Goal: Information Seeking & Learning: Learn about a topic

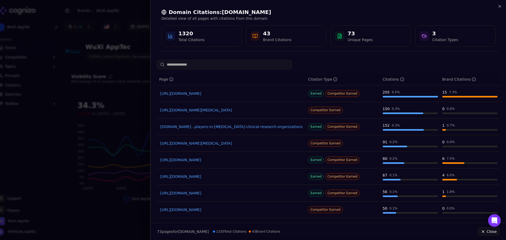
scroll to position [545, 0]
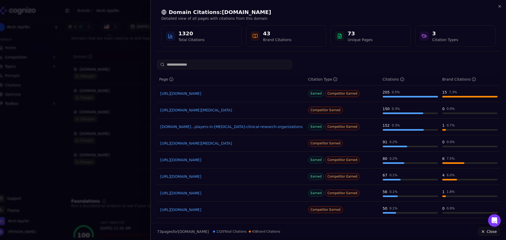
click at [123, 100] on div at bounding box center [253, 120] width 506 height 240
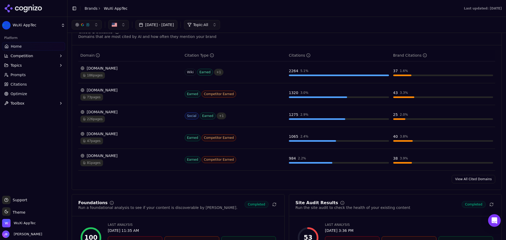
click at [33, 81] on link "Citations" at bounding box center [33, 84] width 63 height 8
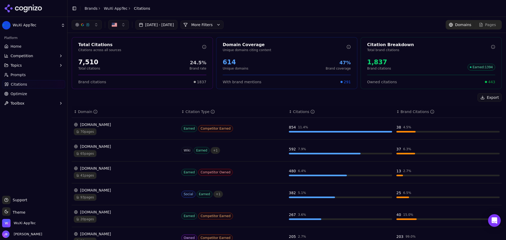
click at [159, 26] on button "[DATE] - [DATE]" at bounding box center [156, 24] width 42 height 9
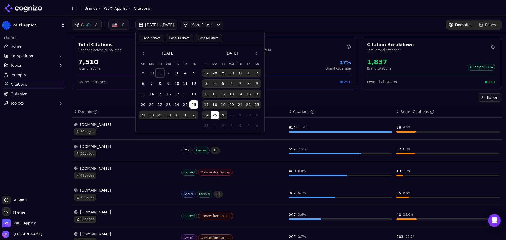
click at [161, 73] on button "1" at bounding box center [160, 73] width 8 height 8
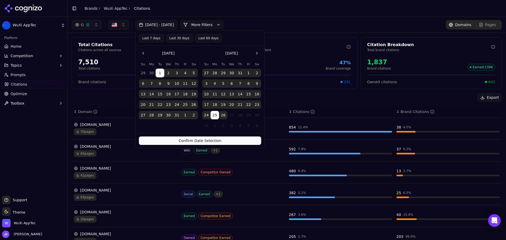
click at [214, 140] on button "Confirm Date Selection" at bounding box center [200, 140] width 122 height 8
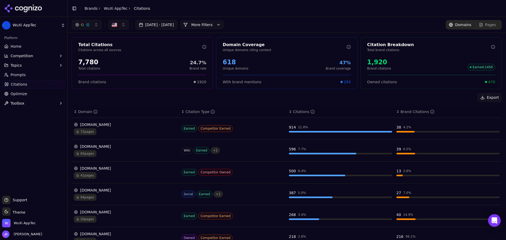
click at [87, 123] on div "[DOMAIN_NAME]" at bounding box center [125, 124] width 103 height 5
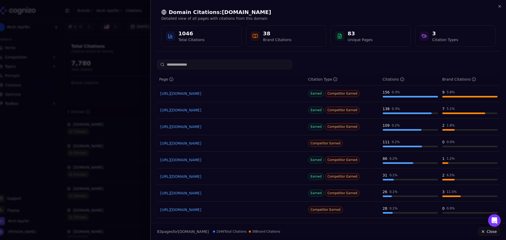
click at [188, 91] on link "[URL][DOMAIN_NAME]" at bounding box center [231, 93] width 143 height 5
click at [198, 110] on link "[URL][DOMAIN_NAME]" at bounding box center [231, 109] width 143 height 5
click at [199, 94] on link "[URL][DOMAIN_NAME]" at bounding box center [231, 93] width 143 height 5
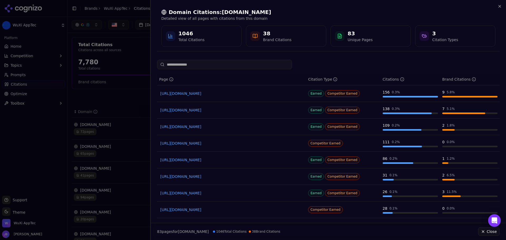
click at [138, 130] on div at bounding box center [253, 120] width 506 height 240
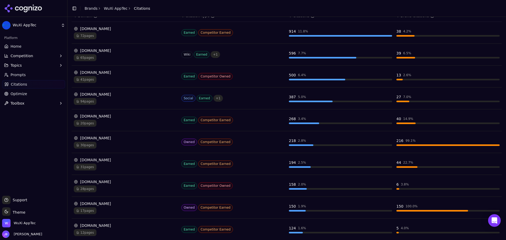
scroll to position [105, 0]
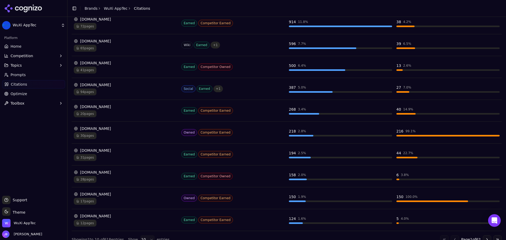
click at [97, 61] on div "[DOMAIN_NAME]" at bounding box center [125, 62] width 103 height 5
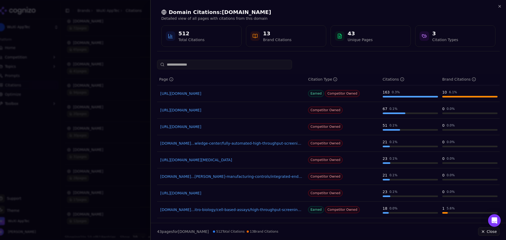
click at [215, 93] on link "[URL][DOMAIN_NAME]" at bounding box center [231, 93] width 143 height 5
click at [254, 208] on link "[DOMAIN_NAME]...itro-biology/cell-based-assays/high-throughput-screening-service" at bounding box center [231, 209] width 143 height 5
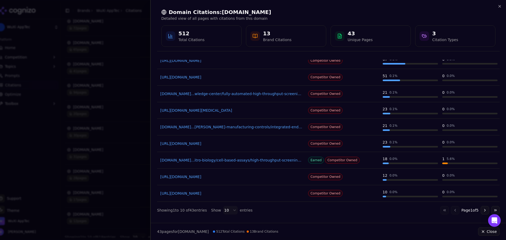
click at [376, 162] on td "Earned Competitor Owned" at bounding box center [343, 160] width 75 height 17
click at [98, 127] on div at bounding box center [253, 120] width 506 height 240
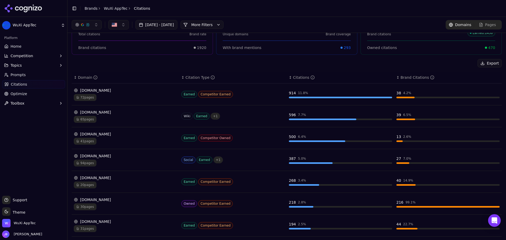
scroll to position [0, 0]
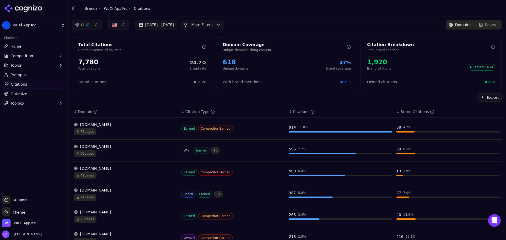
click at [485, 23] on span "Pages" at bounding box center [490, 24] width 11 height 5
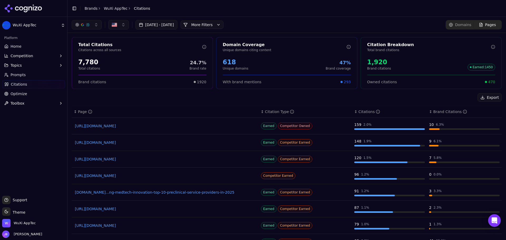
click at [38, 57] on button "Competition" at bounding box center [33, 56] width 63 height 8
click at [31, 52] on button "Competition" at bounding box center [33, 56] width 63 height 8
click at [28, 65] on span "Metrics" at bounding box center [34, 64] width 46 height 5
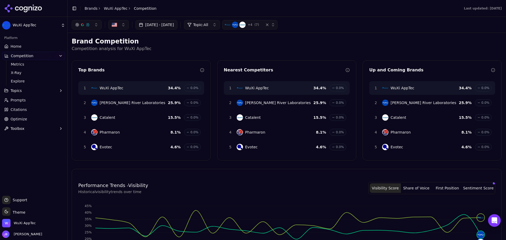
click at [30, 50] on link "Home" at bounding box center [33, 46] width 63 height 8
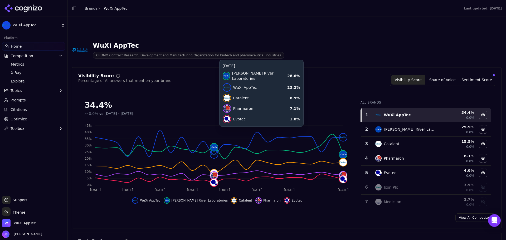
scroll to position [79, 0]
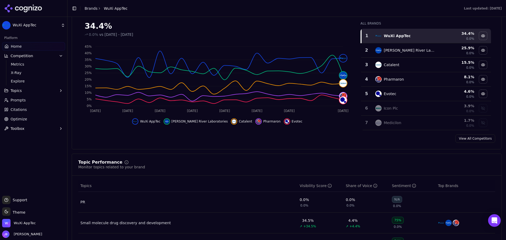
click at [32, 120] on link "Optimize" at bounding box center [33, 119] width 63 height 8
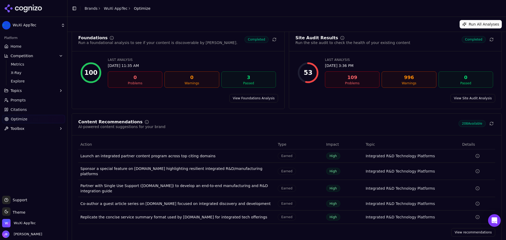
scroll to position [11, 0]
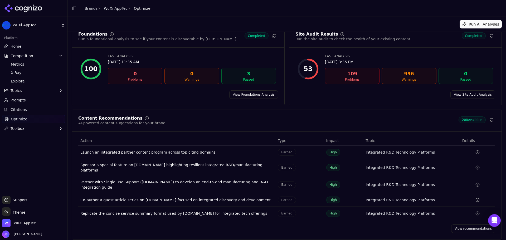
click at [339, 74] on div "109" at bounding box center [352, 73] width 50 height 7
click at [312, 67] on div "53" at bounding box center [307, 68] width 21 height 21
click at [474, 95] on link "View Site Audit Analysis" at bounding box center [472, 94] width 45 height 8
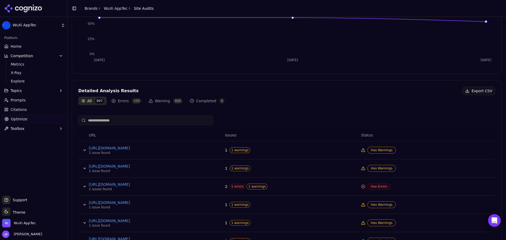
scroll to position [184, 0]
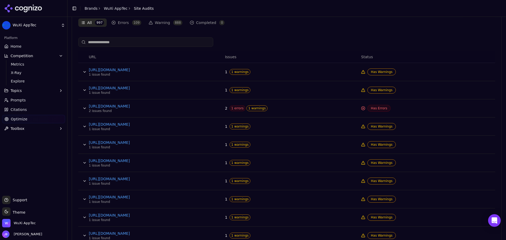
click at [373, 71] on span "Has Warnings" at bounding box center [381, 72] width 28 height 7
click at [85, 70] on button "Data table" at bounding box center [84, 72] width 8 height 8
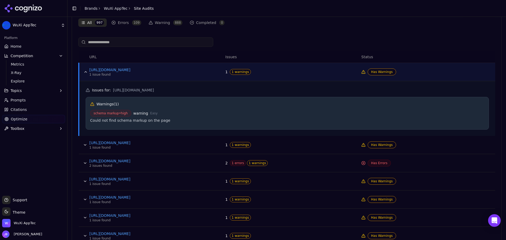
click at [84, 72] on button "Data table" at bounding box center [85, 72] width 8 height 8
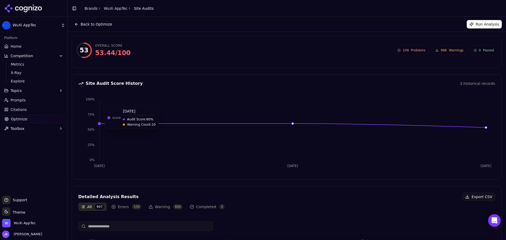
scroll to position [0, 0]
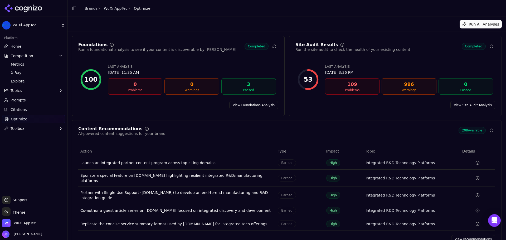
scroll to position [11, 0]
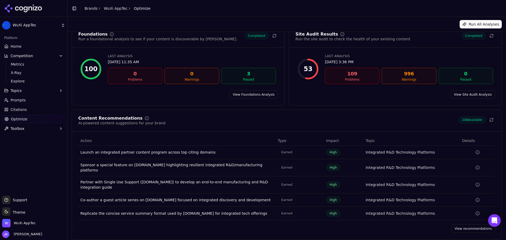
click at [35, 44] on link "Home" at bounding box center [33, 46] width 63 height 8
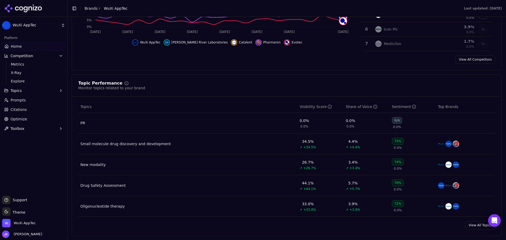
scroll to position [184, 0]
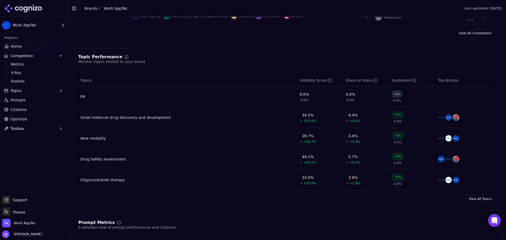
click at [147, 98] on td "PR" at bounding box center [187, 96] width 219 height 21
click at [366, 97] on td "0.0% 0.0%" at bounding box center [367, 96] width 46 height 21
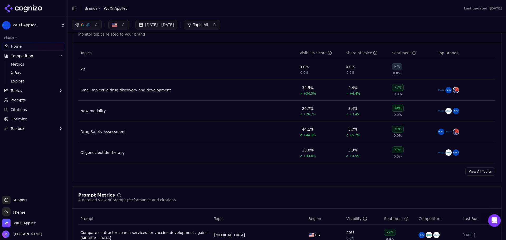
scroll to position [211, 0]
click at [476, 174] on link "View All Topics" at bounding box center [480, 172] width 30 height 8
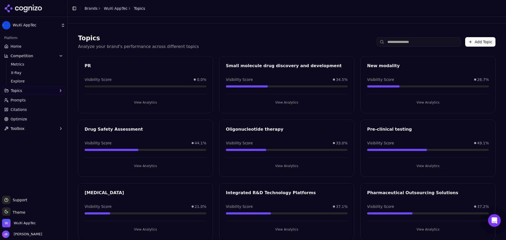
click at [159, 101] on button "View Analytics" at bounding box center [146, 102] width 122 height 8
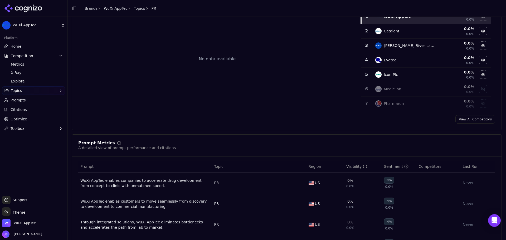
scroll to position [132, 0]
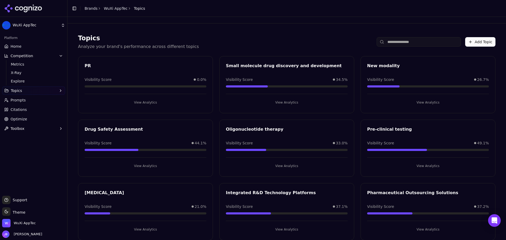
click at [401, 164] on button "View Analytics" at bounding box center [428, 166] width 122 height 8
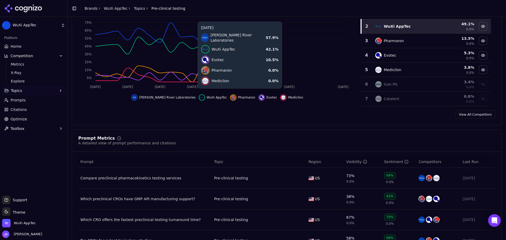
scroll to position [132, 0]
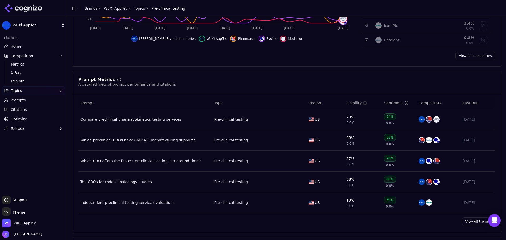
click at [187, 122] on td "Compare preclinical pharmacokinetics testing services" at bounding box center [145, 119] width 134 height 21
click at [158, 117] on div "Compare preclinical pharmacokinetics testing services" at bounding box center [144, 119] width 129 height 5
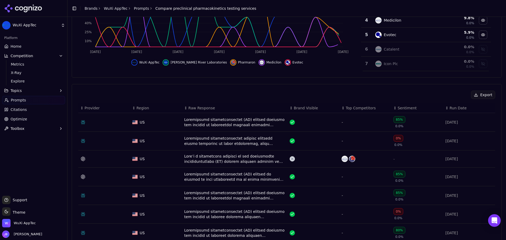
scroll to position [158, 0]
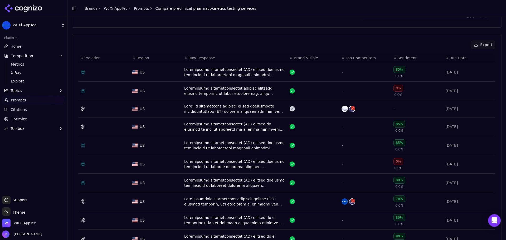
click at [208, 68] on div "Data table" at bounding box center [234, 72] width 101 height 11
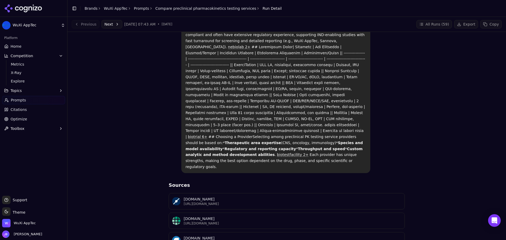
scroll to position [105, 0]
